Goal: Check status

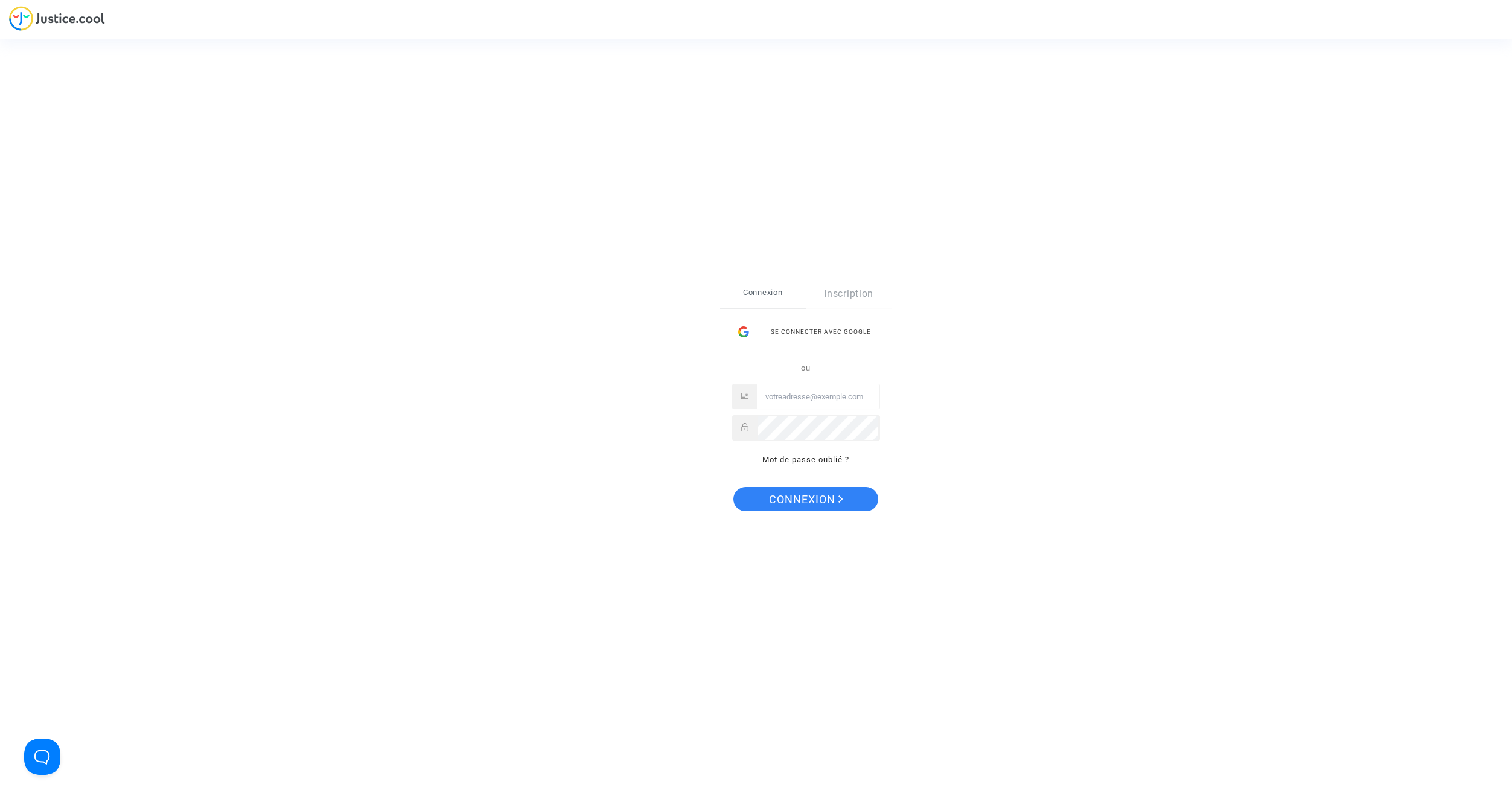
type input "[EMAIL_ADDRESS][DOMAIN_NAME]"
click at [810, 501] on span "Connexion" at bounding box center [806, 499] width 75 height 25
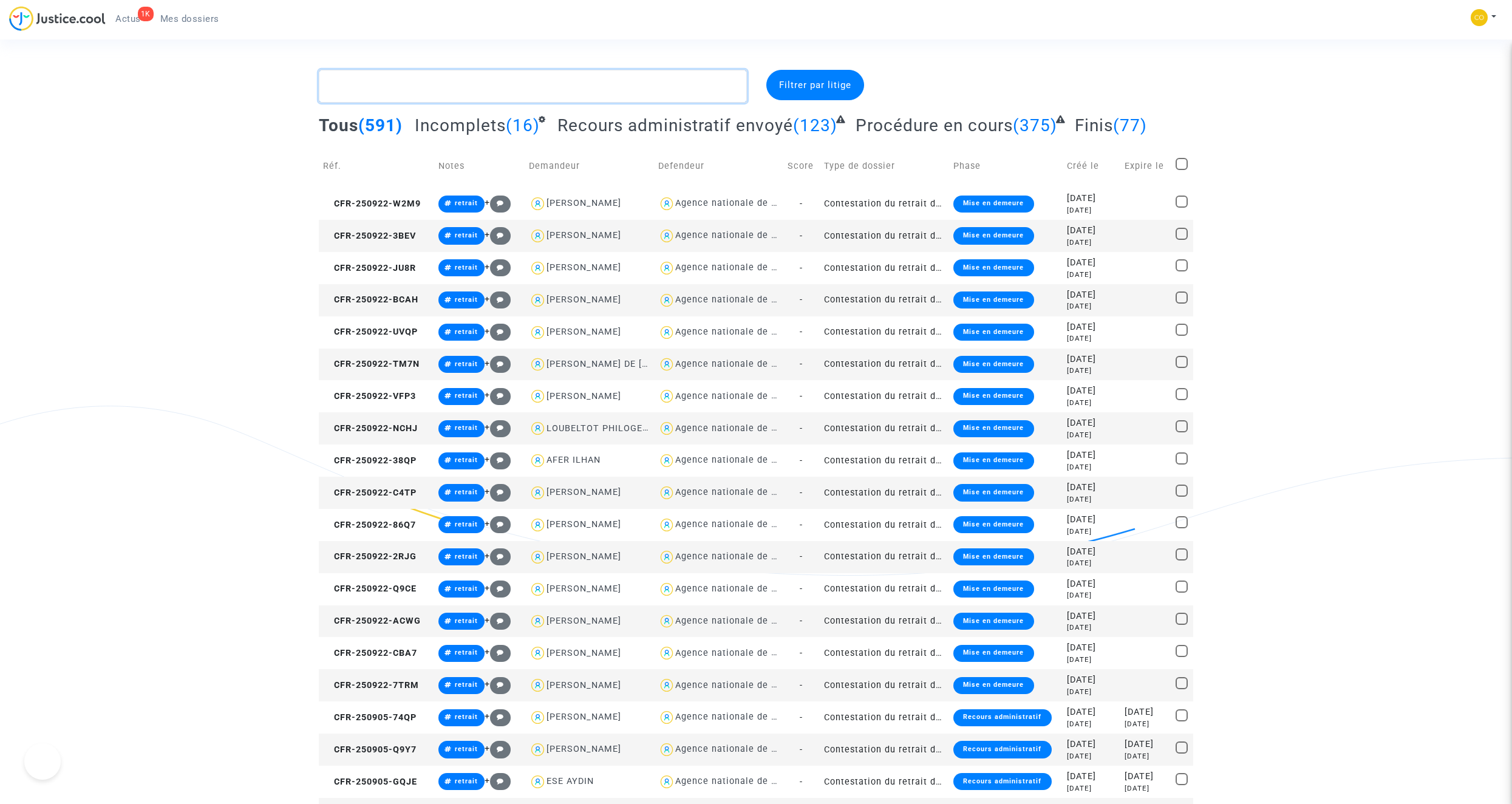
click at [433, 88] on textarea at bounding box center [533, 86] width 428 height 33
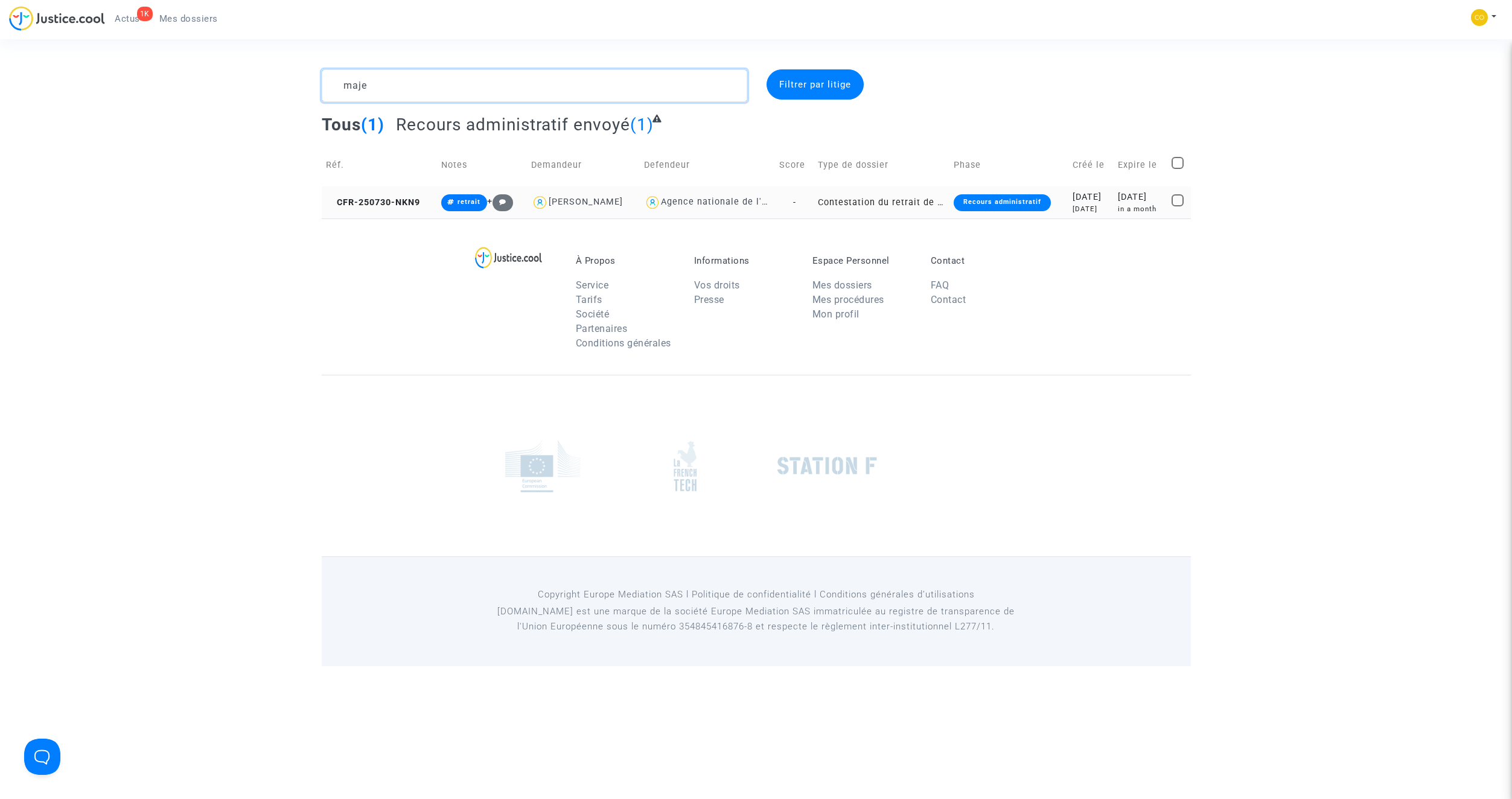
type textarea "maje"
click at [842, 197] on td "Contestation du retrait de [PERSON_NAME] par l'ANAH (mandataire)" at bounding box center [881, 202] width 136 height 32
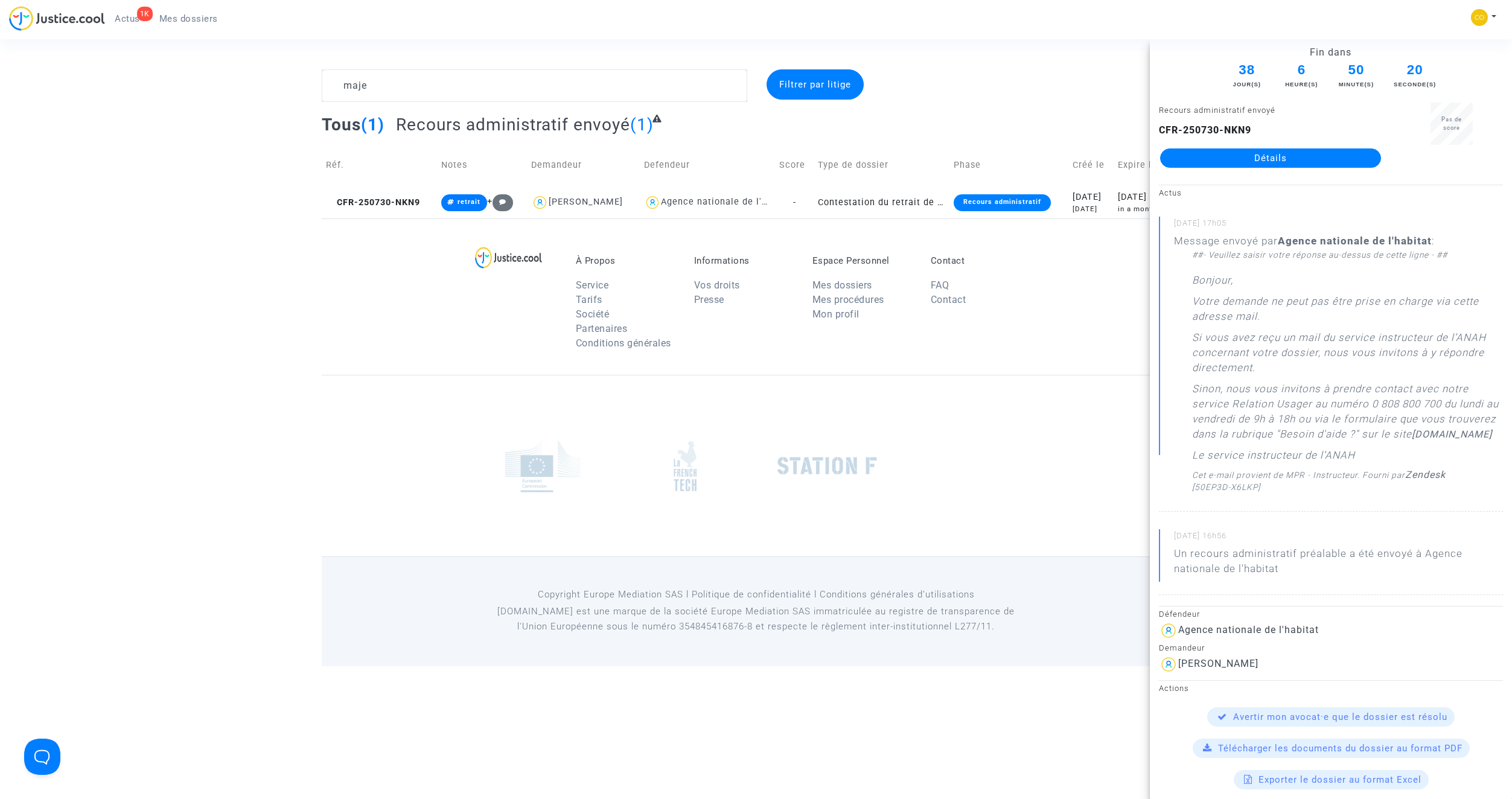
click at [1275, 159] on link "Détails" at bounding box center [1270, 158] width 221 height 19
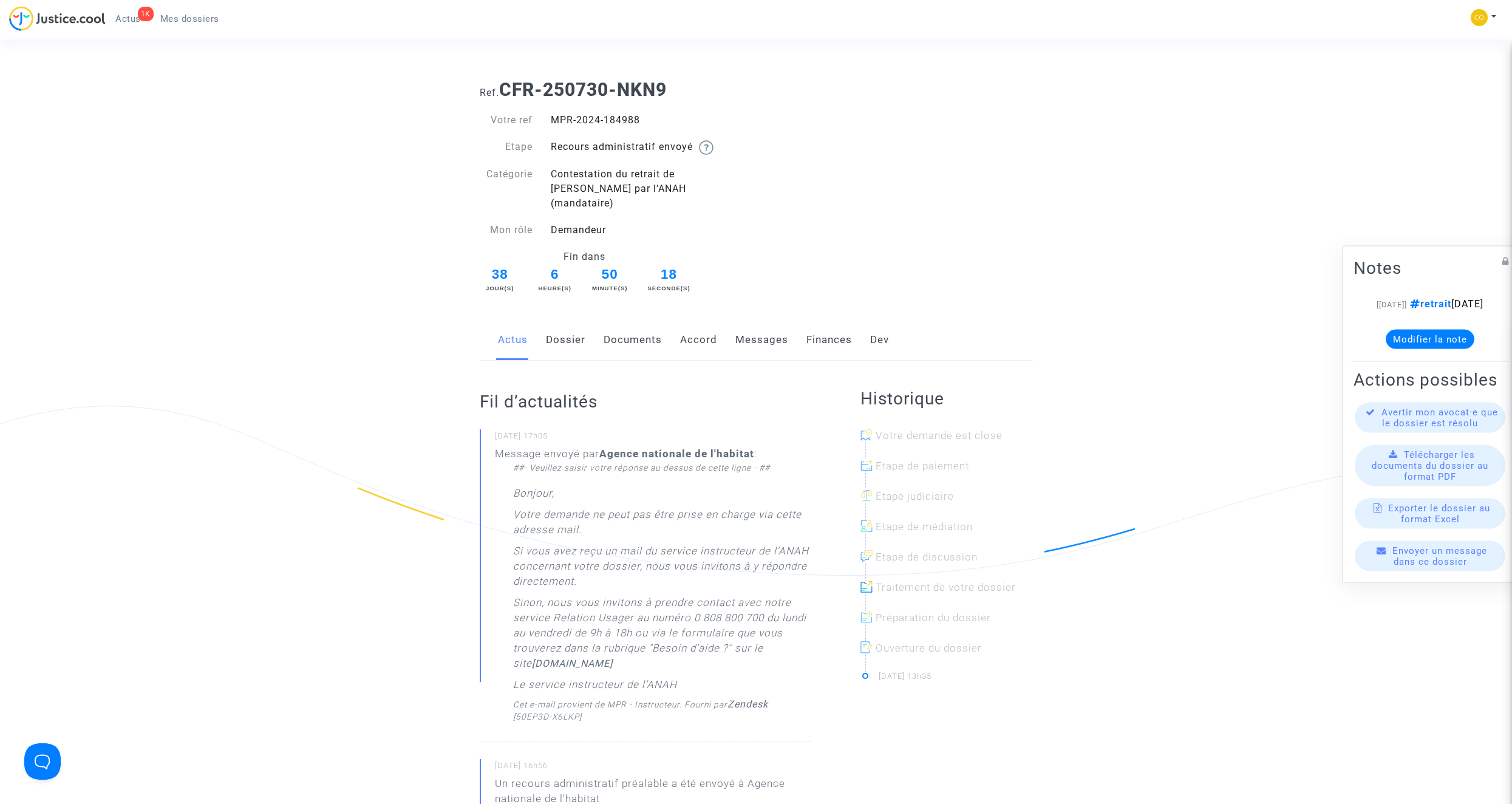
click at [632, 321] on link "Documents" at bounding box center [632, 340] width 58 height 40
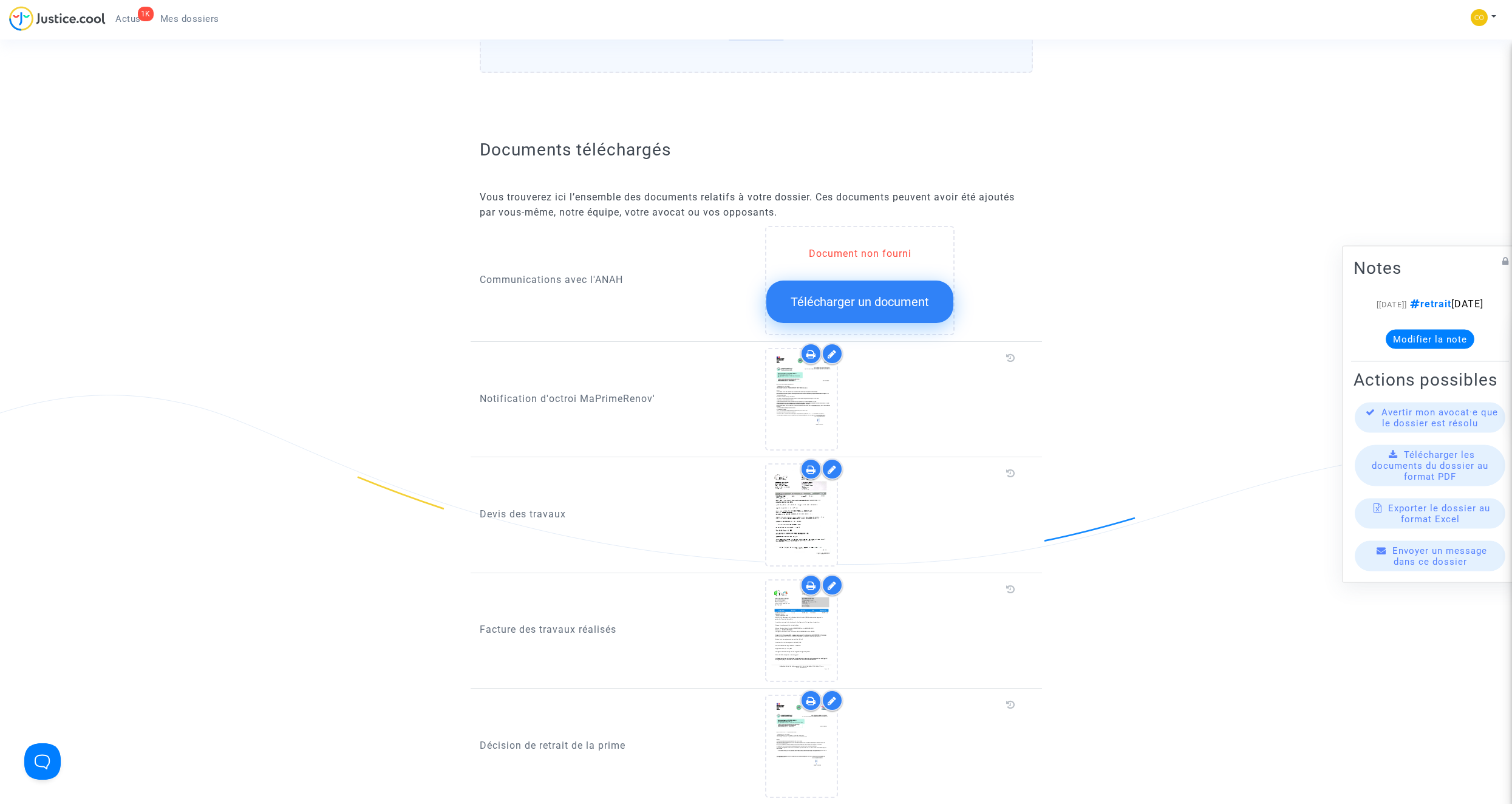
scroll to position [850, 0]
click at [1166, 368] on ng-component "Ref. CFR-250730-NKN9 Votre ref MPR-2024-184988 Etape Recours administratif envo…" at bounding box center [756, 246] width 874 height 2053
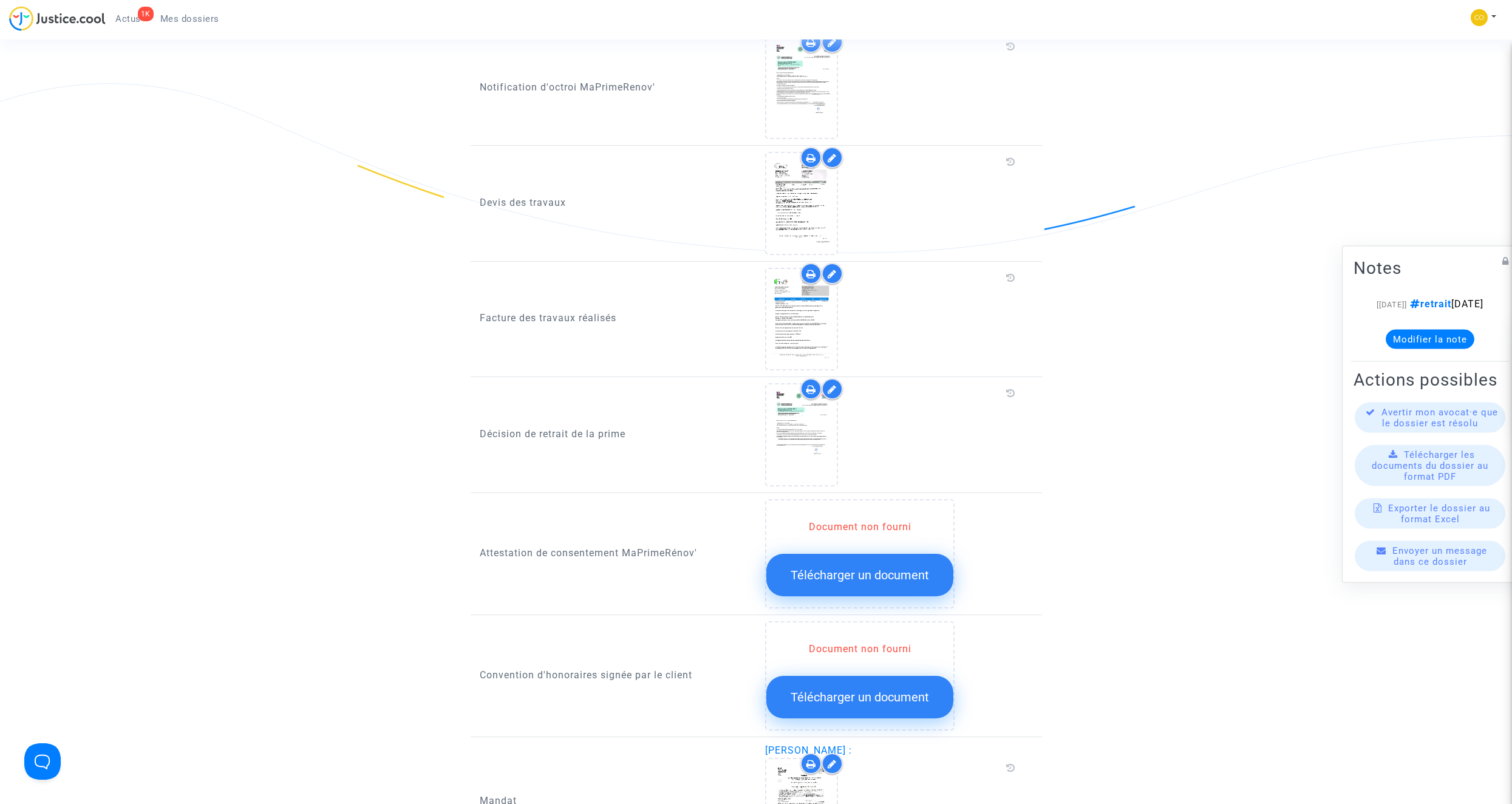
scroll to position [1518, 0]
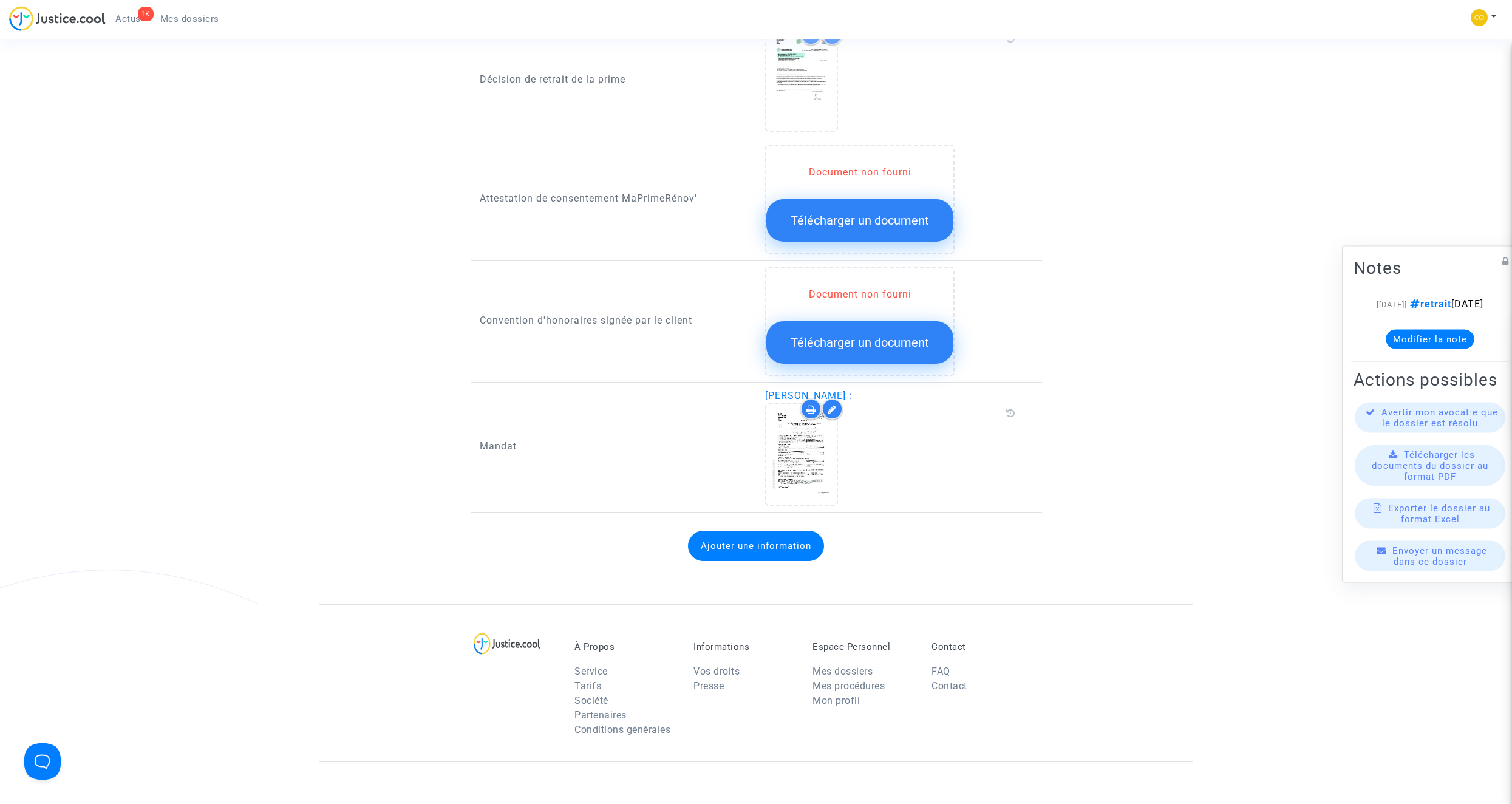
click at [792, 532] on button "Ajouter une information" at bounding box center [756, 546] width 136 height 31
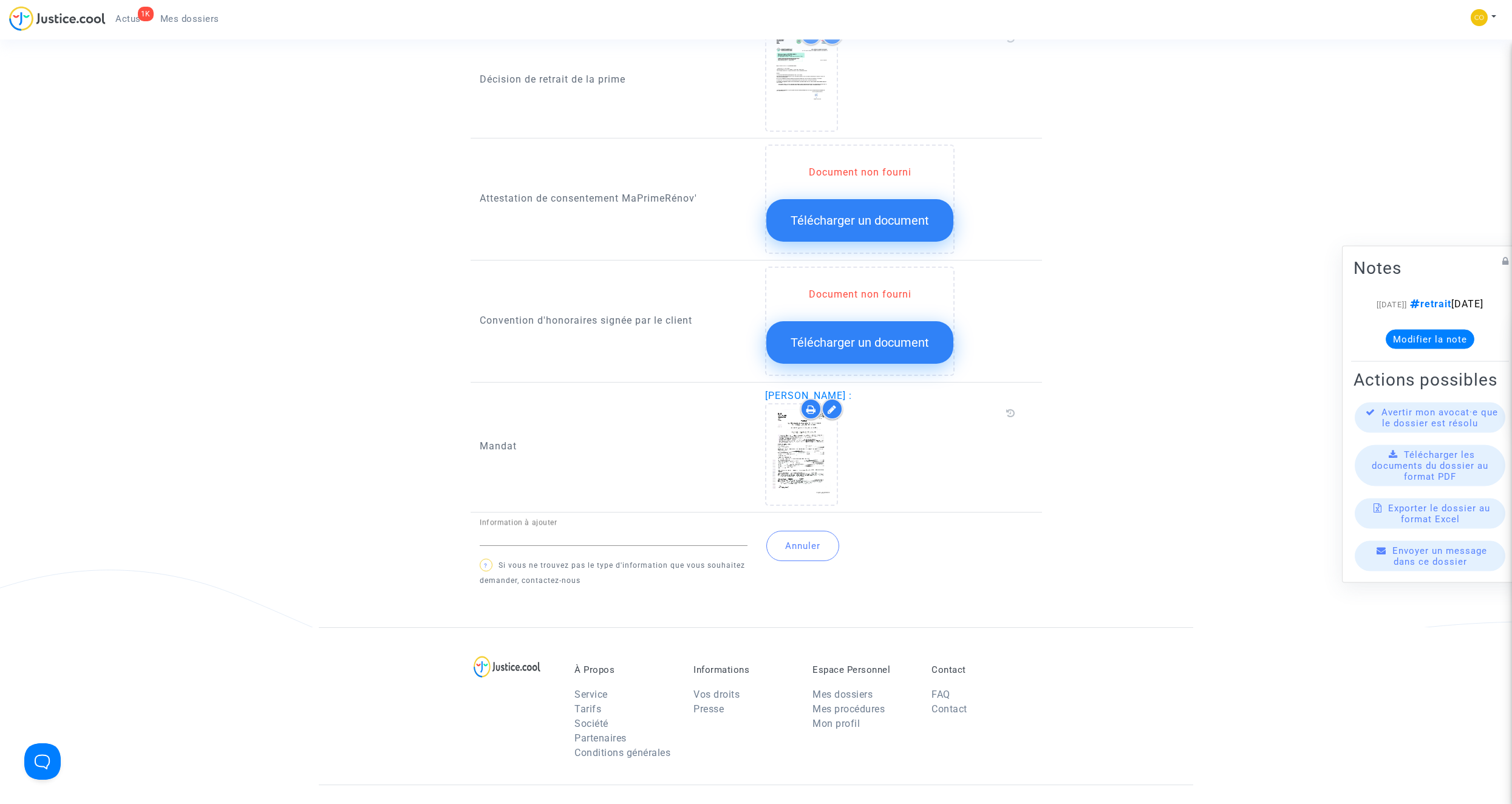
click at [825, 538] on button "Annuler" at bounding box center [803, 546] width 73 height 31
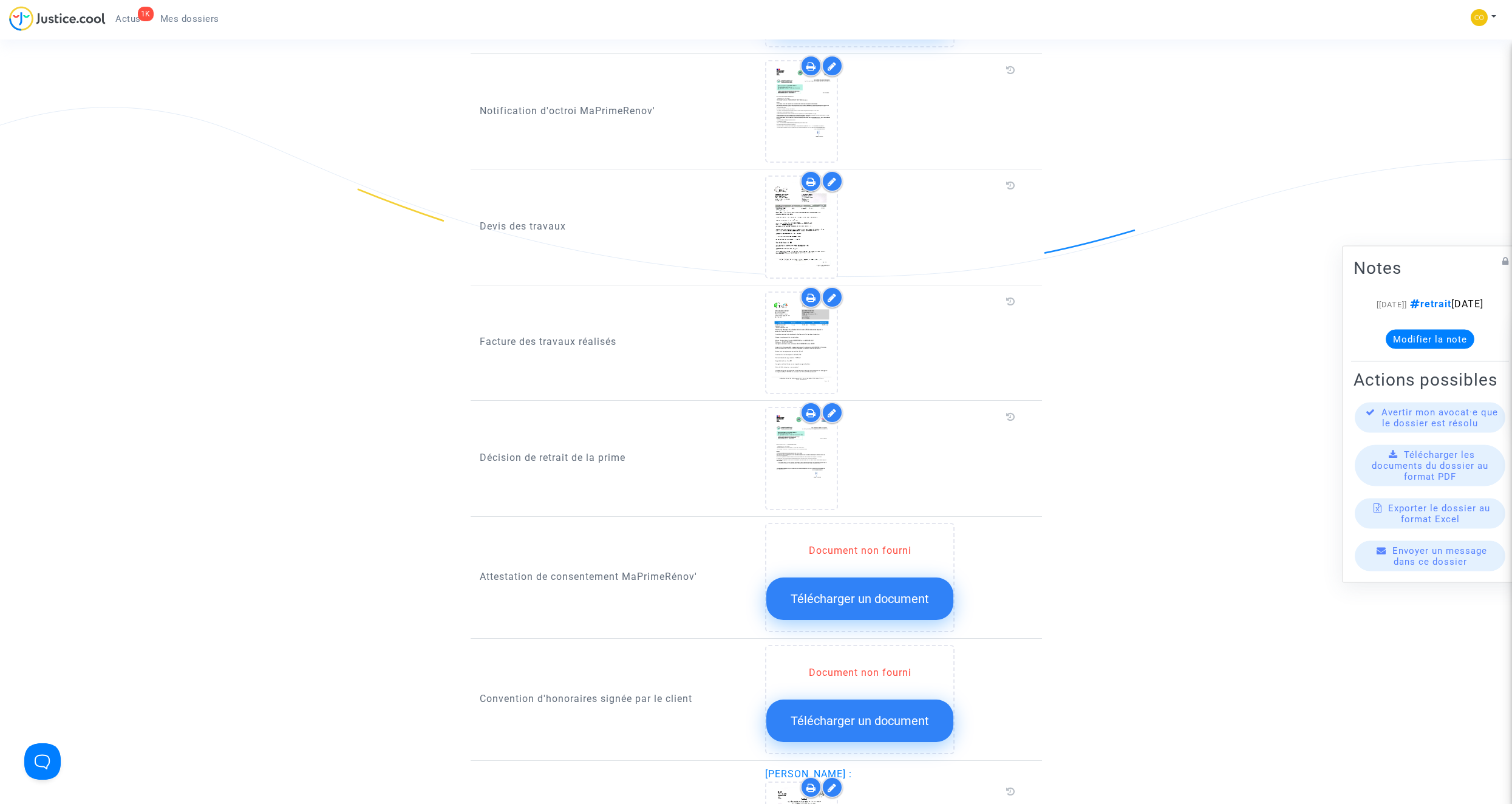
scroll to position [1154, 0]
